Goal: Transaction & Acquisition: Purchase product/service

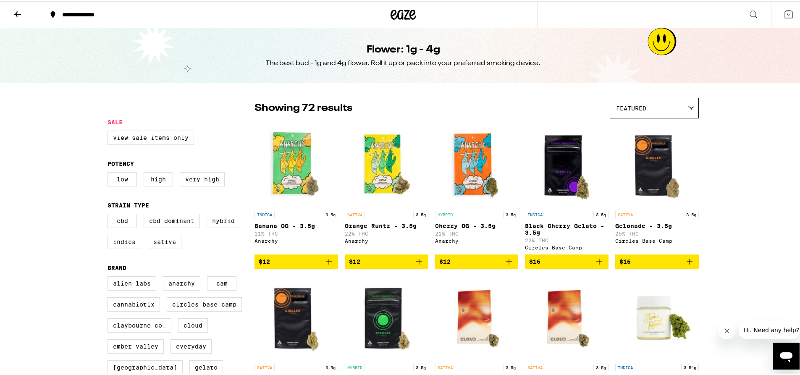
click at [400, 10] on icon at bounding box center [403, 13] width 13 height 10
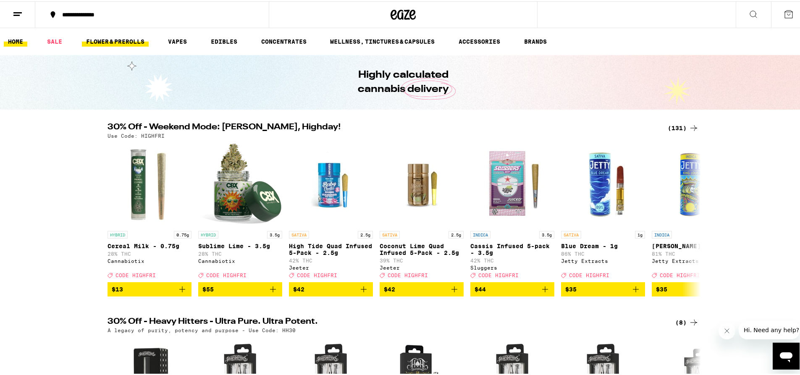
click at [95, 39] on link "FLOWER & PREROLLS" at bounding box center [115, 40] width 67 height 10
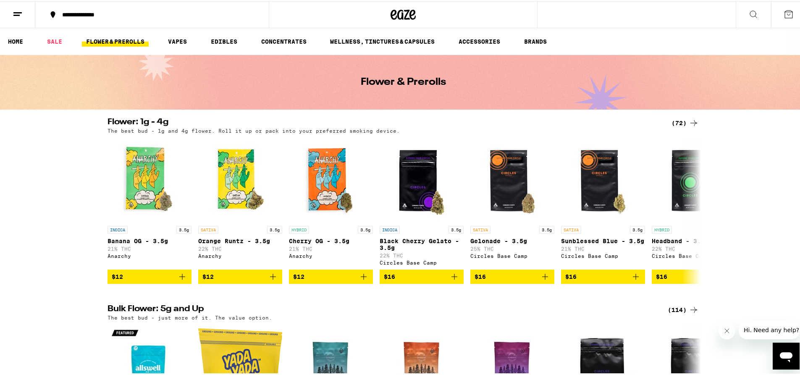
click at [675, 314] on div "(114)" at bounding box center [683, 309] width 31 height 10
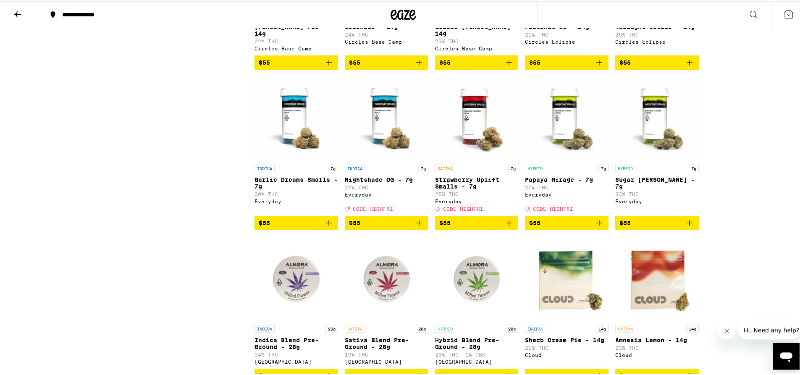
scroll to position [1606, 0]
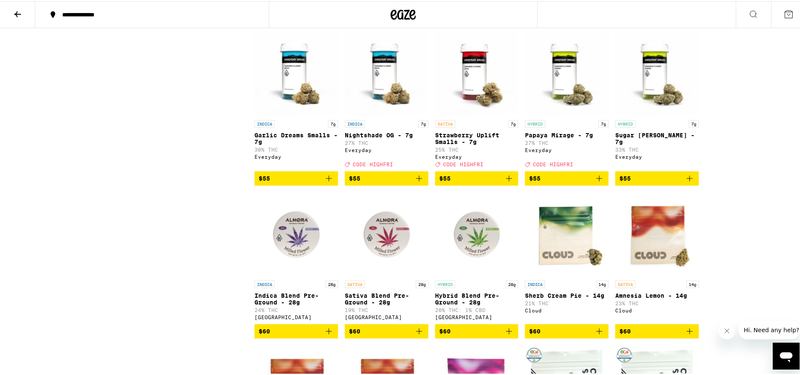
click at [576, 115] on img "Open page for Papaya Mirage - 7g from Everyday" at bounding box center [567, 73] width 84 height 84
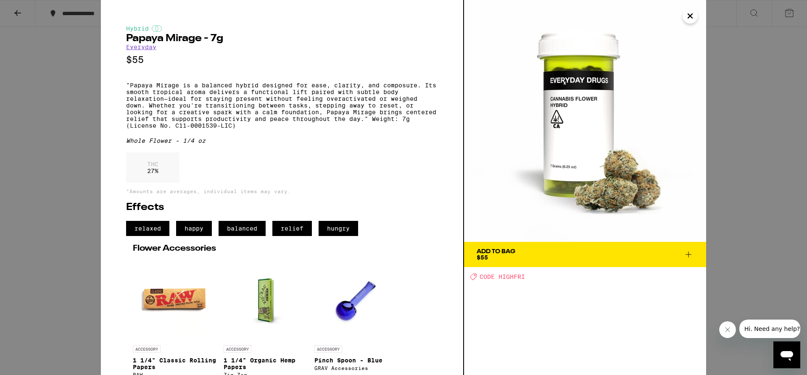
click at [745, 132] on div "Hybrid Papaya Mirage - 7g Everyday $55 "Papaya Mirage is a balanced hybrid desi…" at bounding box center [403, 187] width 807 height 375
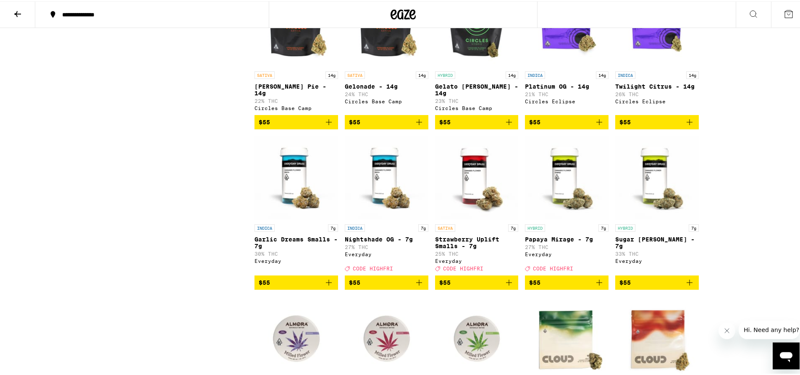
scroll to position [1491, 0]
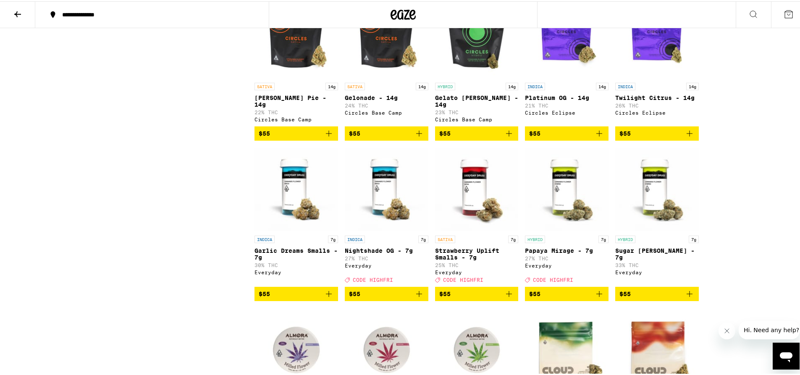
click at [470, 230] on img "Open page for Strawberry Uplift Smalls - 7g from Everyday" at bounding box center [477, 188] width 84 height 84
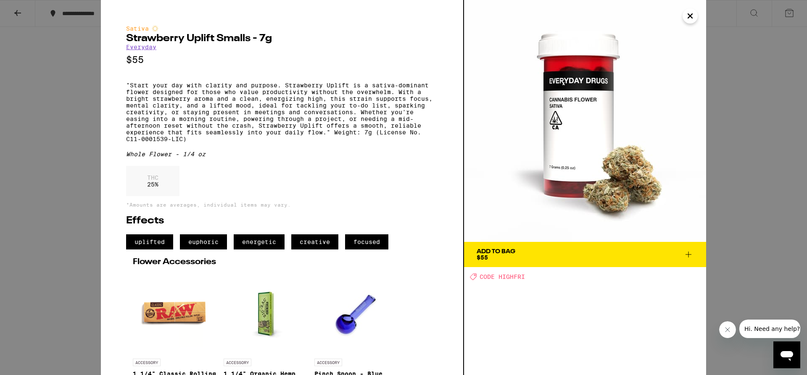
click at [751, 147] on div "Sativa Strawberry Uplift Smalls - 7g Everyday $55 "Start your day with clarity …" at bounding box center [403, 187] width 807 height 375
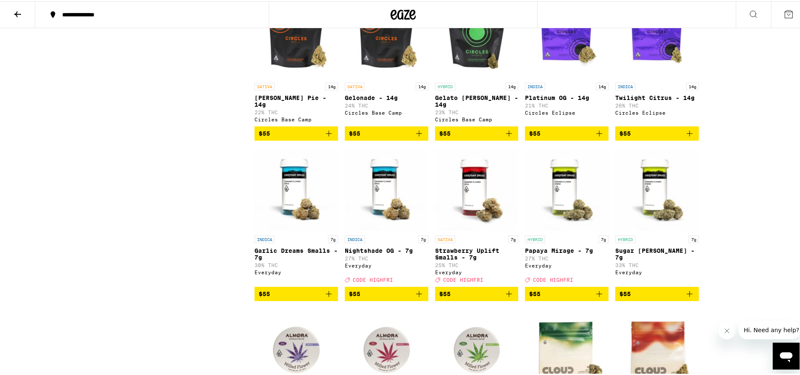
click at [399, 12] on icon at bounding box center [403, 13] width 13 height 10
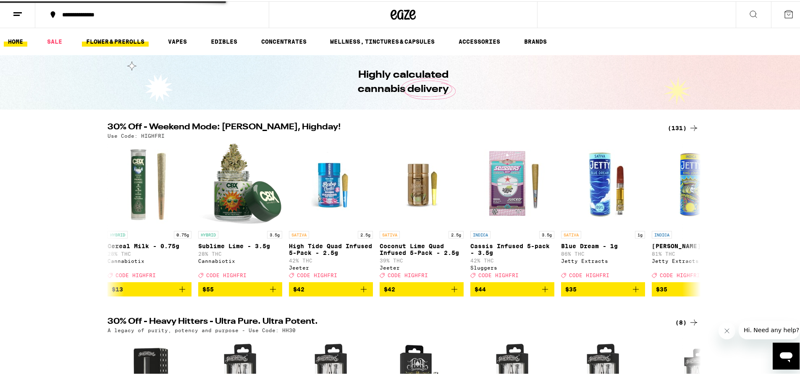
click at [133, 41] on link "FLOWER & PREROLLS" at bounding box center [115, 40] width 67 height 10
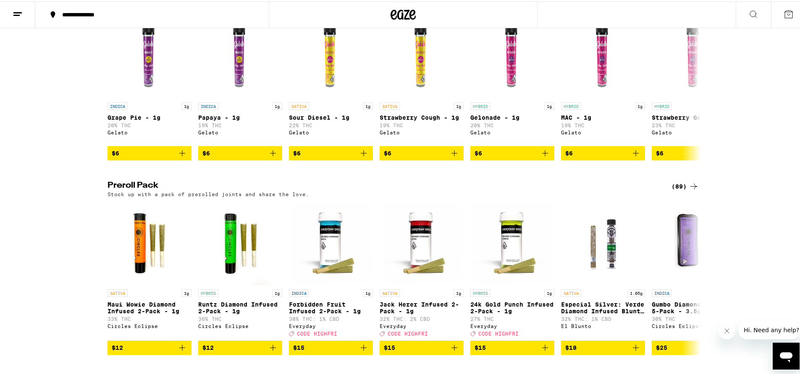
scroll to position [672, 0]
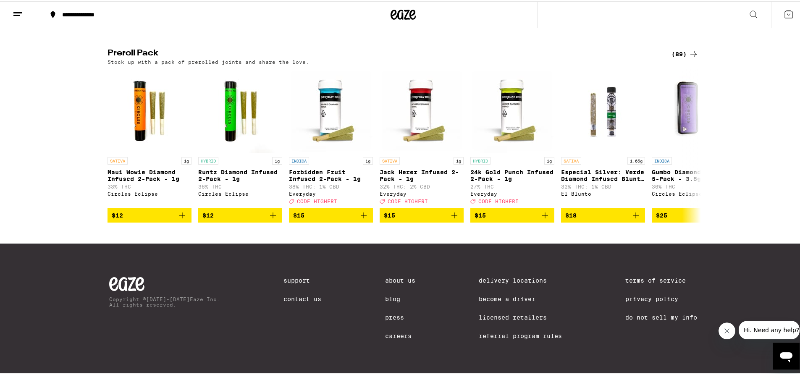
click at [674, 50] on div "(89)" at bounding box center [685, 53] width 27 height 10
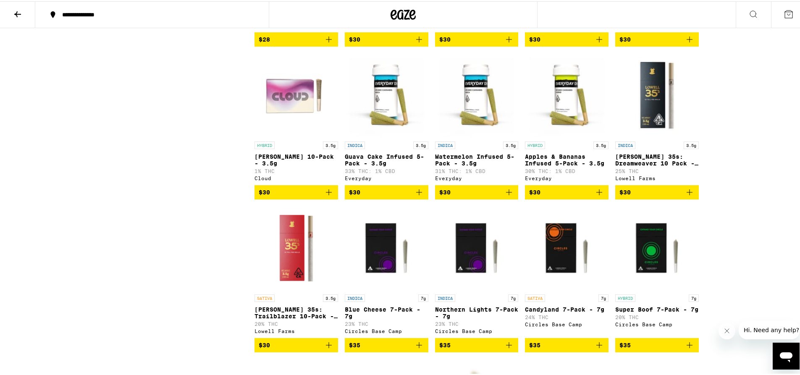
scroll to position [659, 0]
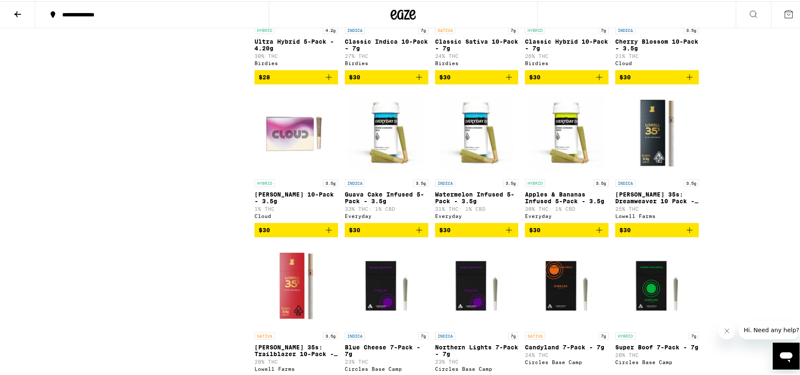
click at [385, 161] on img "Open page for Guava Cake Infused 5-Pack - 3.5g from Everyday" at bounding box center [387, 132] width 84 height 84
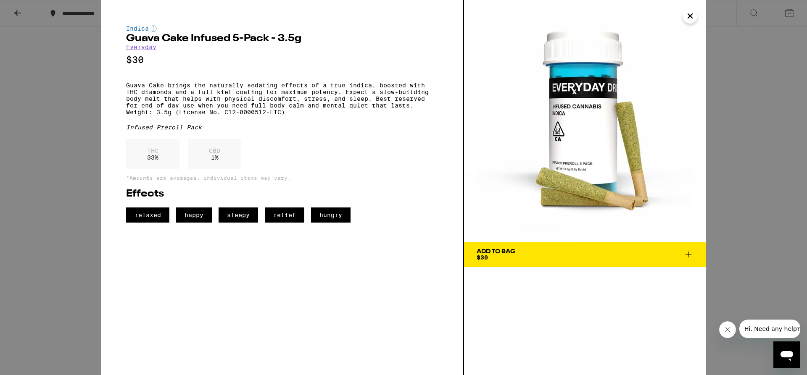
click at [729, 136] on div "Indica Guava Cake Infused 5-Pack - 3.5g Everyday $30 Guava Cake brings the natu…" at bounding box center [403, 187] width 807 height 375
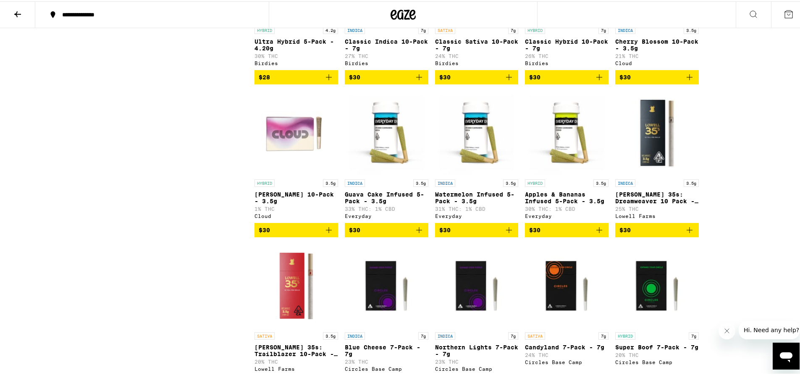
click at [557, 161] on img "Open page for Apples & Bananas Infused 5-Pack - 3.5g from Everyday" at bounding box center [567, 132] width 84 height 84
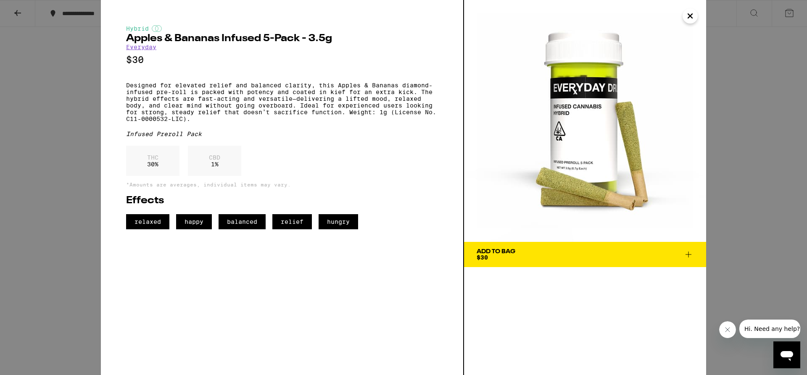
click at [727, 161] on div "Hybrid Apples & Bananas Infused 5-Pack - 3.5g Everyday $30 Designed for elevate…" at bounding box center [403, 187] width 807 height 375
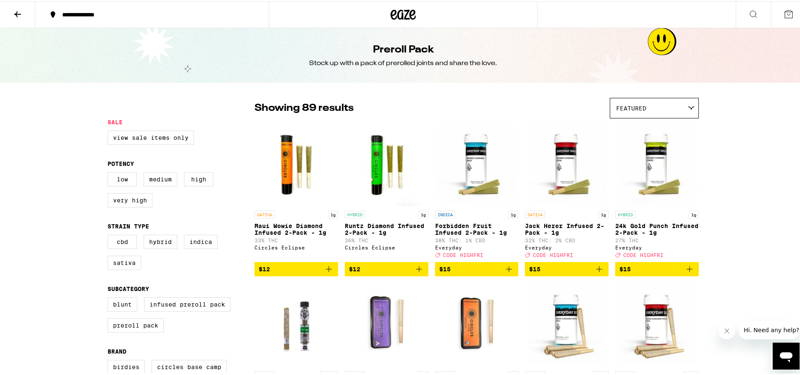
click at [664, 168] on img "Open page for 24k Gold Punch Infused 2-Pack - 1g from Everyday" at bounding box center [657, 163] width 84 height 84
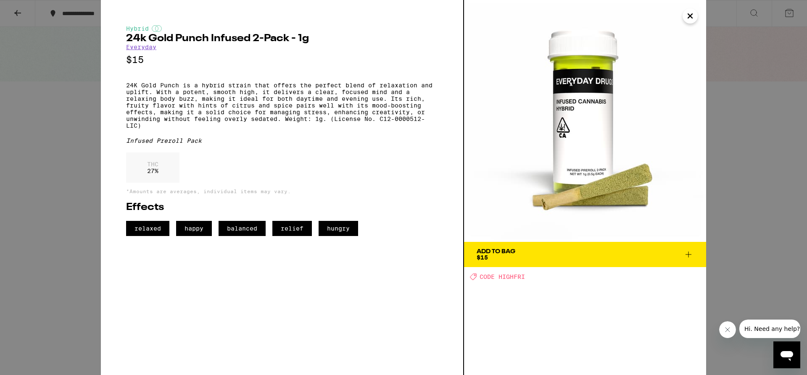
click at [730, 169] on div "Hybrid 24k Gold Punch Infused 2-Pack - 1g Everyday $15 24K Gold Punch is a hybr…" at bounding box center [403, 187] width 807 height 375
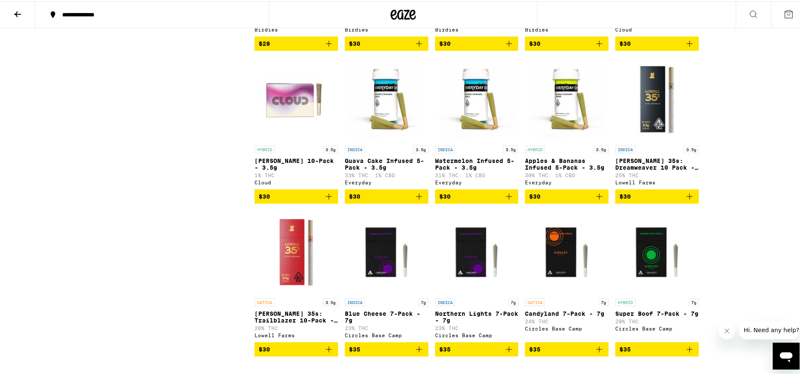
scroll to position [659, 0]
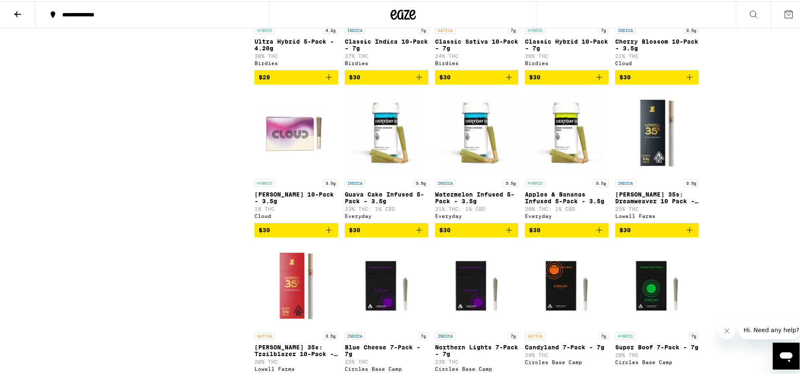
click at [396, 157] on img "Open page for Guava Cake Infused 5-Pack - 3.5g from Everyday" at bounding box center [387, 132] width 84 height 84
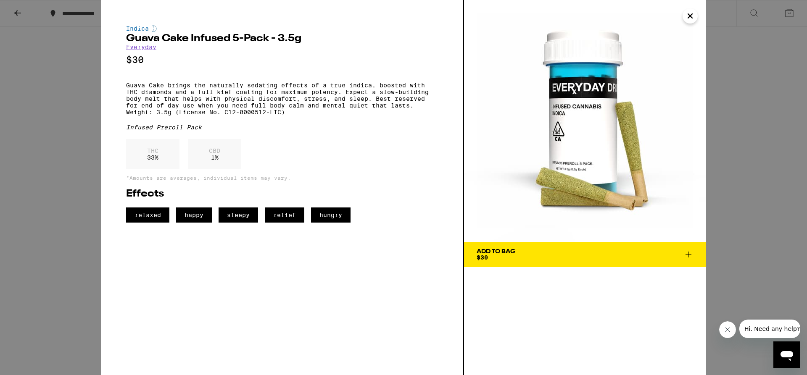
click at [758, 127] on div "Indica Guava Cake Infused 5-Pack - 3.5g Everyday $30 Guava Cake brings the natu…" at bounding box center [403, 187] width 807 height 375
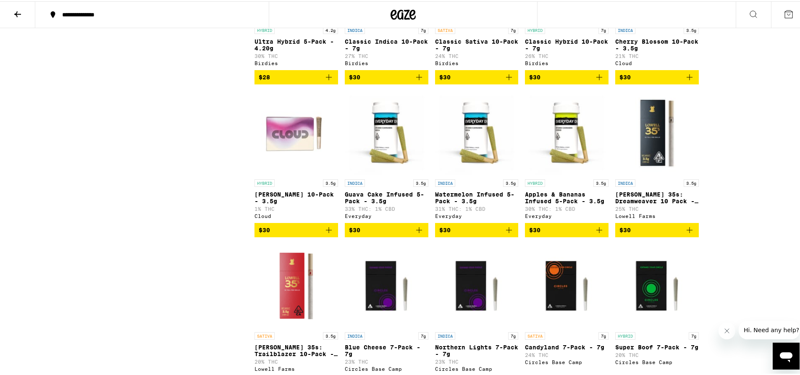
click at [471, 160] on img "Open page for Watermelon Infused 5-Pack - 3.5g from Everyday" at bounding box center [477, 132] width 84 height 84
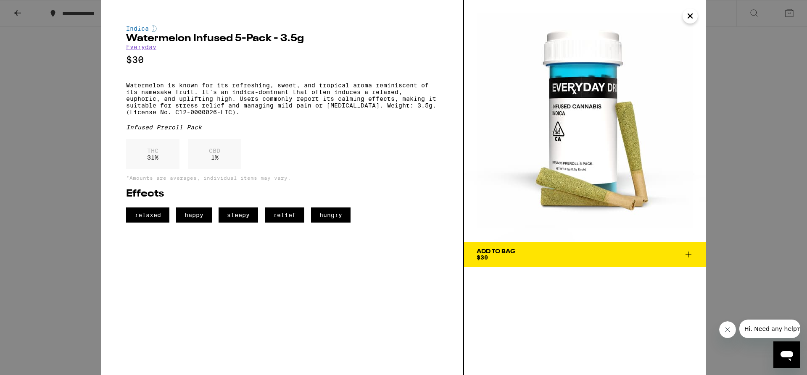
click at [724, 185] on div "Indica Watermelon Infused 5-Pack - 3.5g Everyday $30 Watermelon is known for it…" at bounding box center [403, 187] width 807 height 375
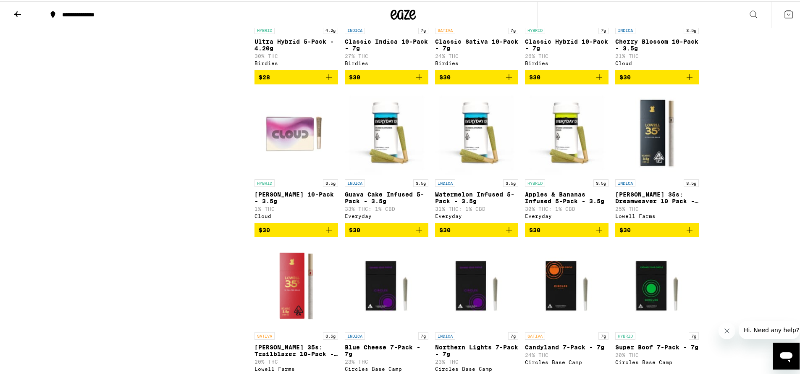
click at [564, 155] on img "Open page for Apples & Bananas Infused 5-Pack - 3.5g from Everyday" at bounding box center [567, 132] width 84 height 84
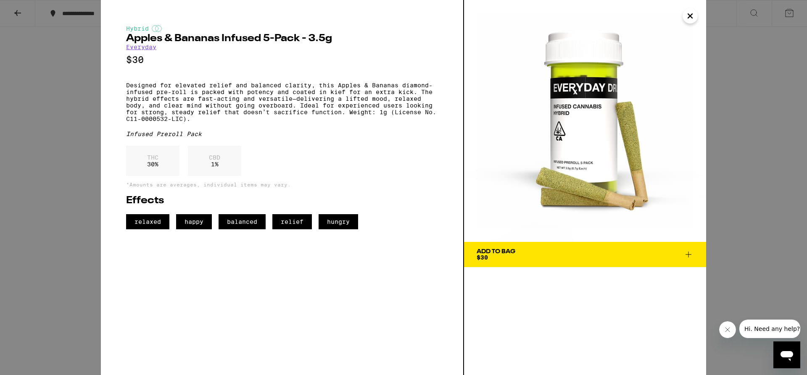
click at [737, 192] on div "Hybrid Apples & Bananas Infused 5-Pack - 3.5g Everyday $30 Designed for elevate…" at bounding box center [403, 187] width 807 height 375
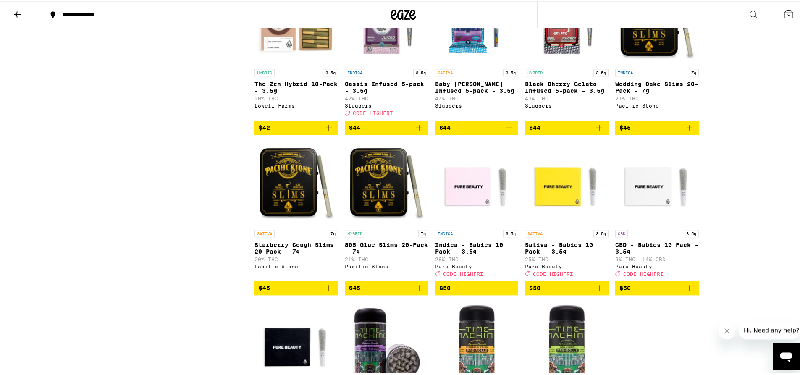
scroll to position [2598, 0]
